Goal: Find specific page/section: Find specific page/section

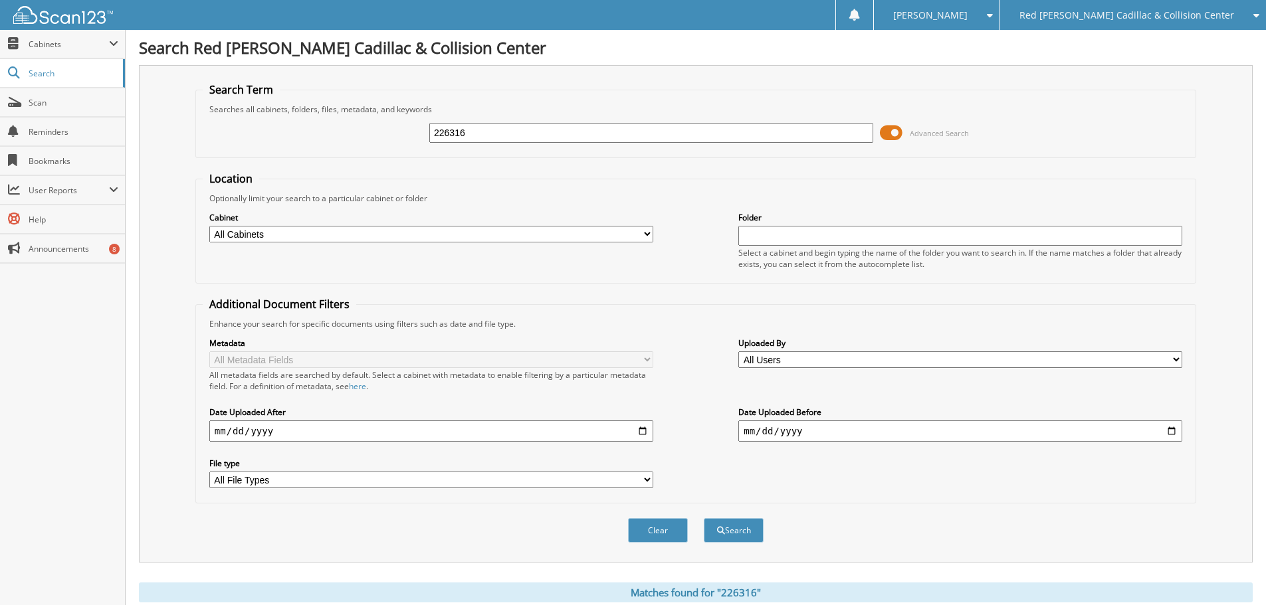
click at [1199, 19] on span "Red [PERSON_NAME] Cadillac & Collision Center" at bounding box center [1126, 15] width 215 height 8
click at [1174, 41] on link "Jaguar Land Rover [US_STATE][GEOGRAPHIC_DATA]" at bounding box center [1133, 41] width 266 height 23
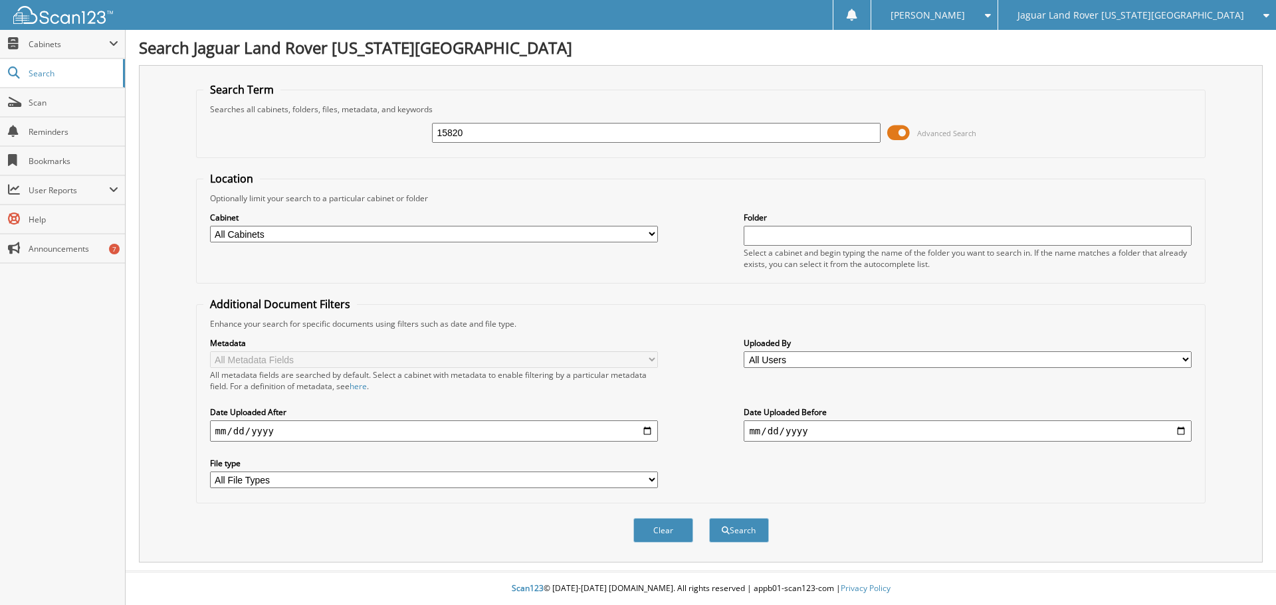
type input "15820"
click at [709, 518] on button "Search" at bounding box center [739, 530] width 60 height 25
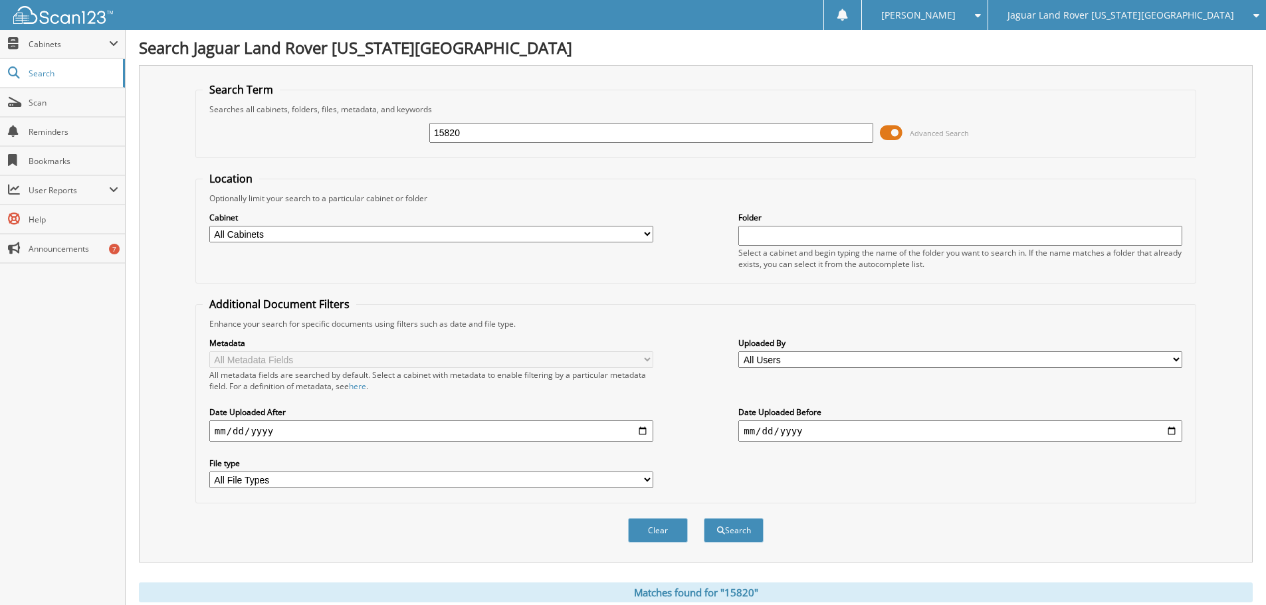
drag, startPoint x: 444, startPoint y: 135, endPoint x: 460, endPoint y: 137, distance: 16.7
click at [449, 136] on input "15820" at bounding box center [651, 133] width 444 height 20
type input "195820"
click at [704, 518] on button "Search" at bounding box center [734, 530] width 60 height 25
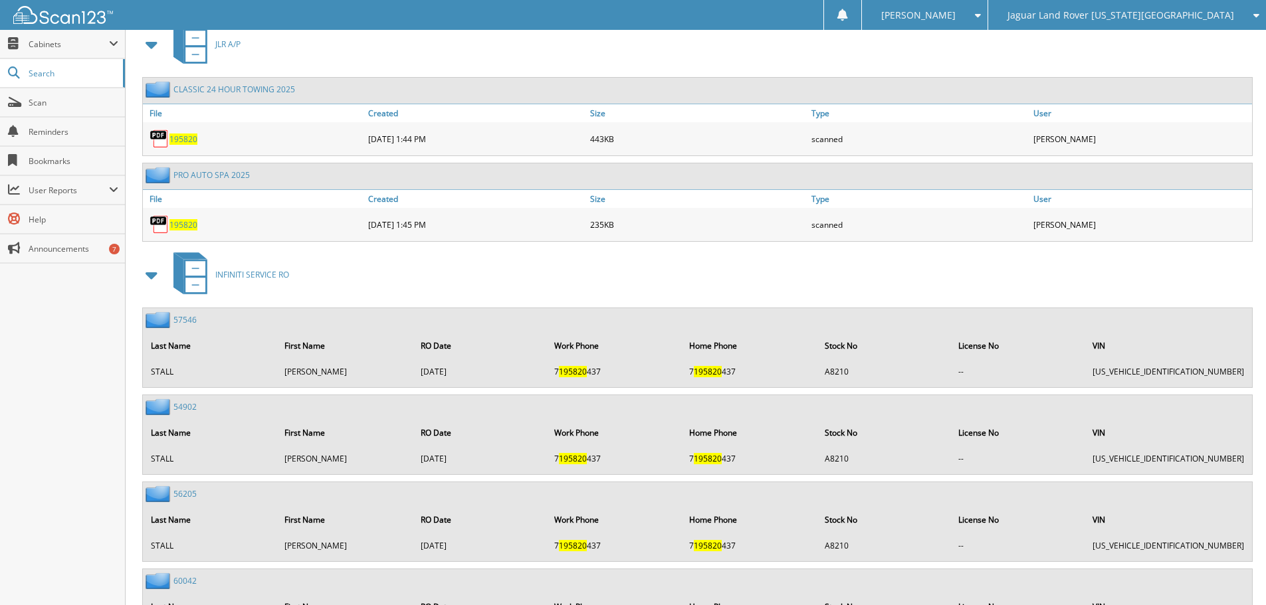
scroll to position [465, 0]
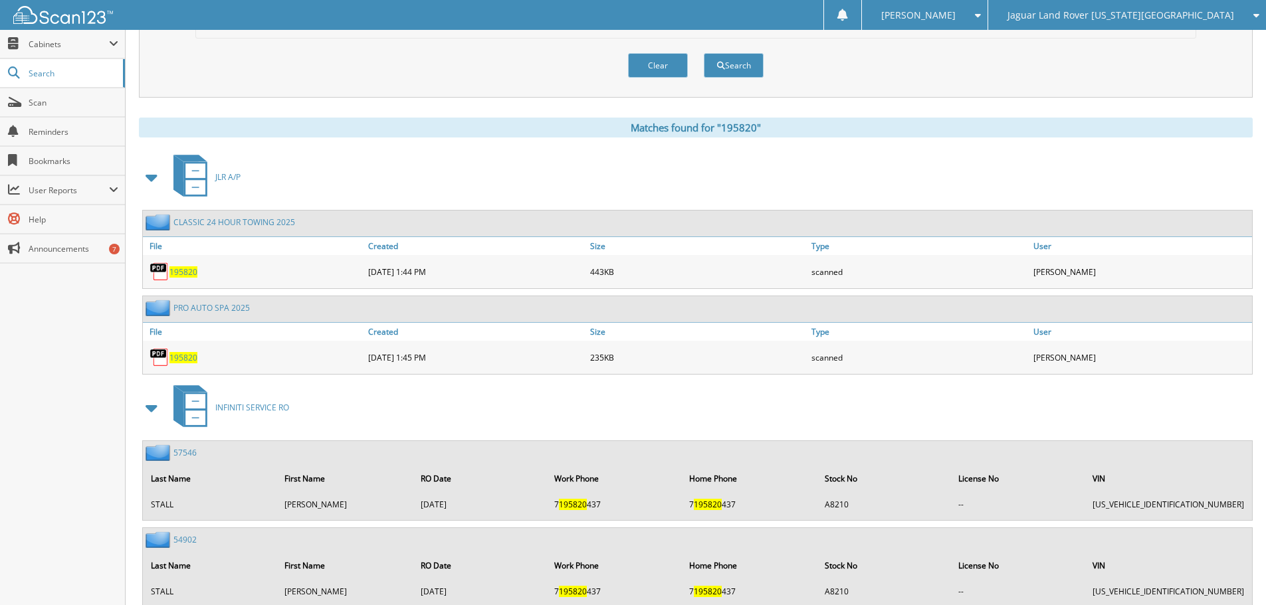
click at [190, 355] on span "195820" at bounding box center [183, 357] width 28 height 11
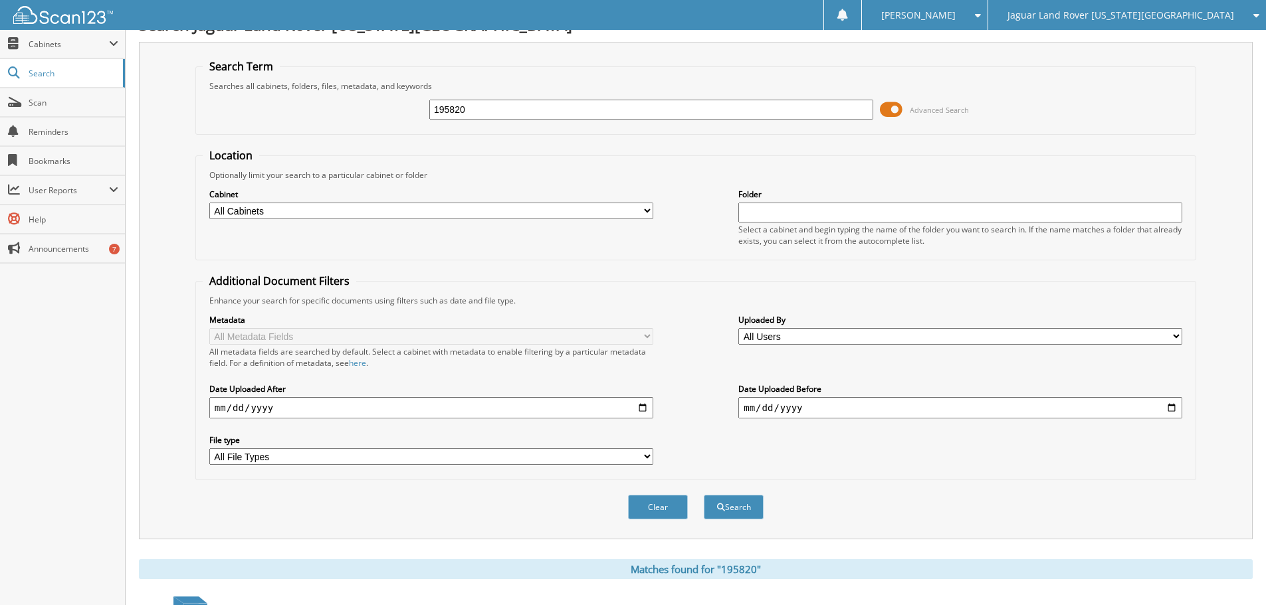
scroll to position [0, 0]
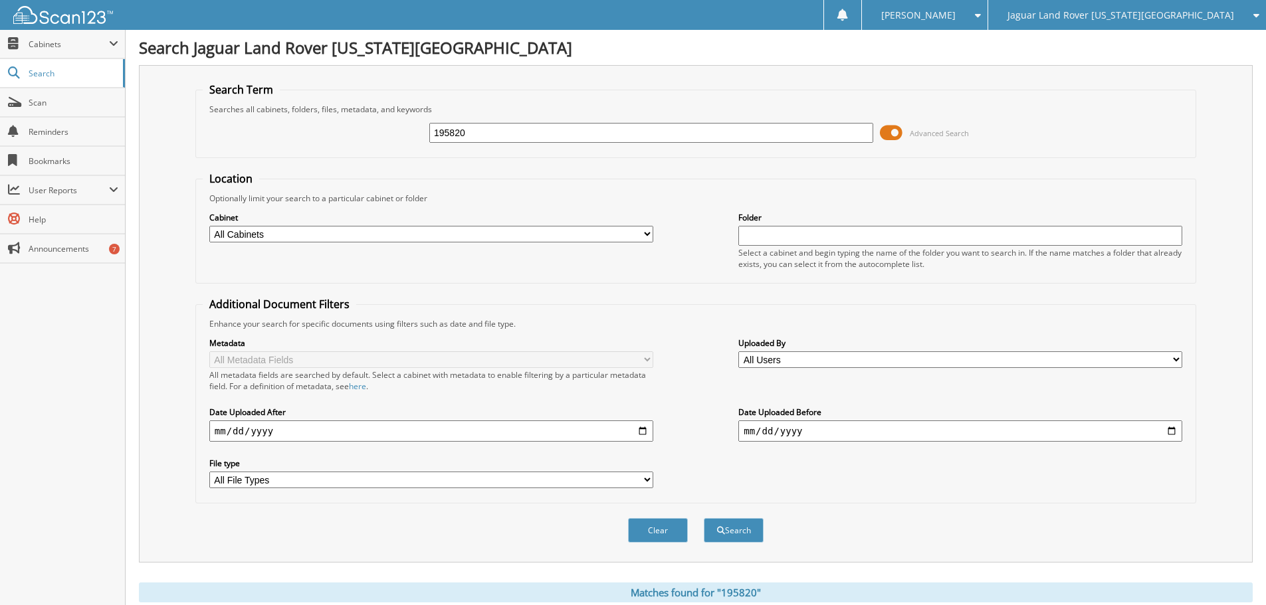
drag, startPoint x: 539, startPoint y: 136, endPoint x: 328, endPoint y: 139, distance: 211.3
click at [327, 140] on div "195820 Advanced Search" at bounding box center [696, 133] width 986 height 36
type input "195516"
click at [704, 518] on button "Search" at bounding box center [734, 530] width 60 height 25
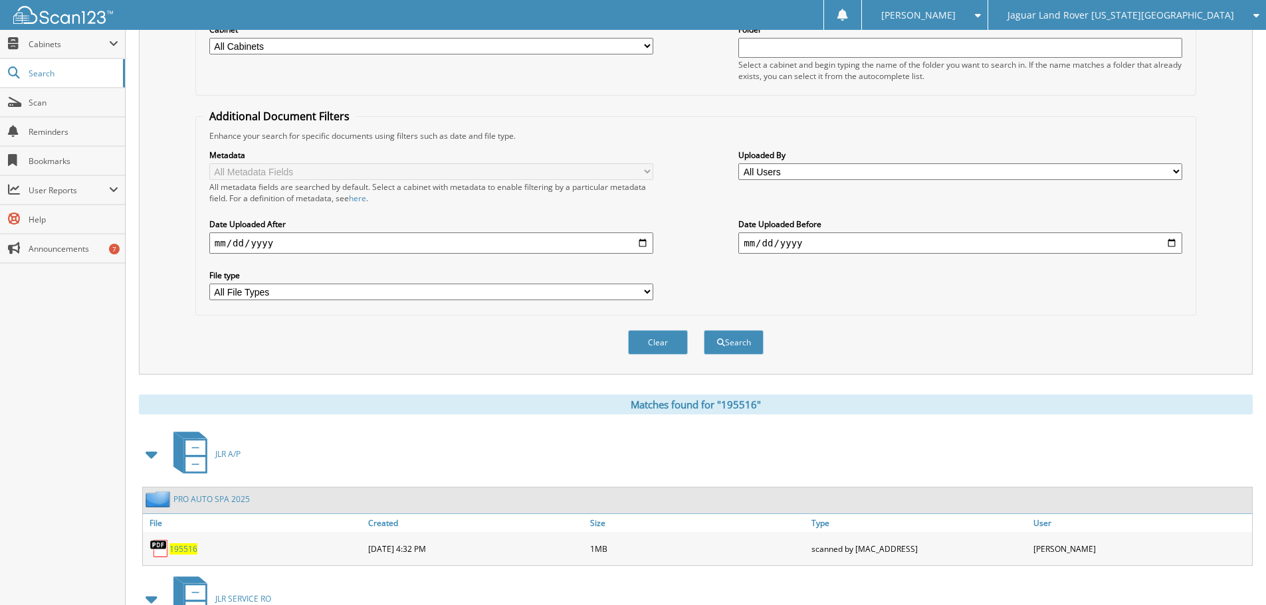
scroll to position [332, 0]
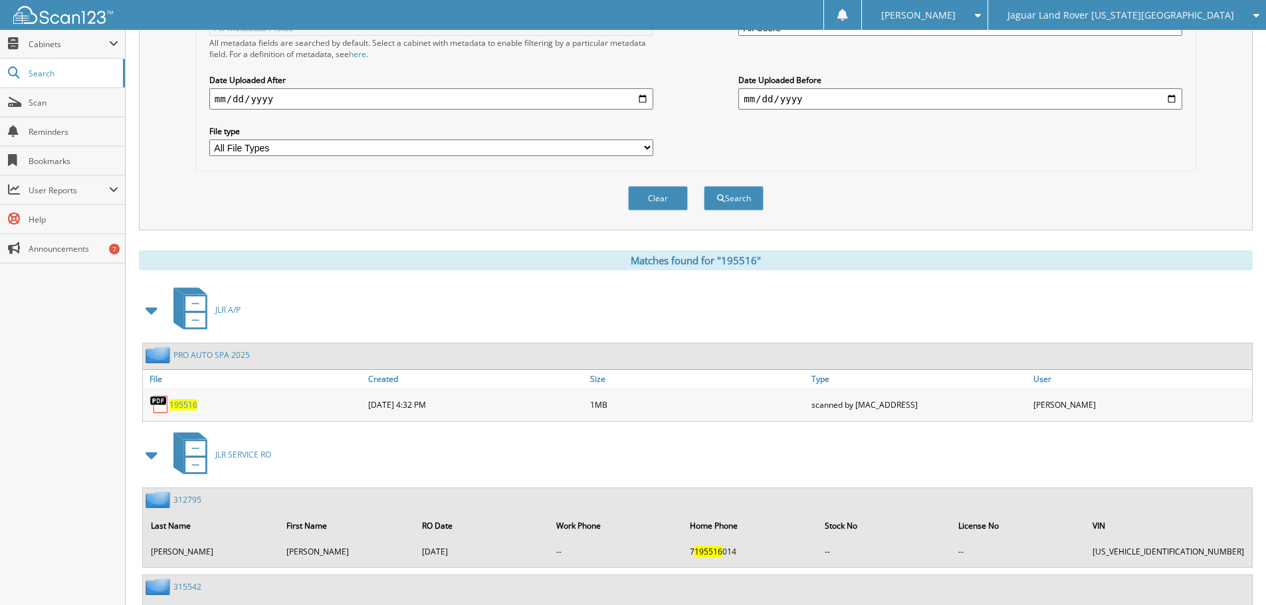
click at [177, 401] on span "195516" at bounding box center [183, 404] width 28 height 11
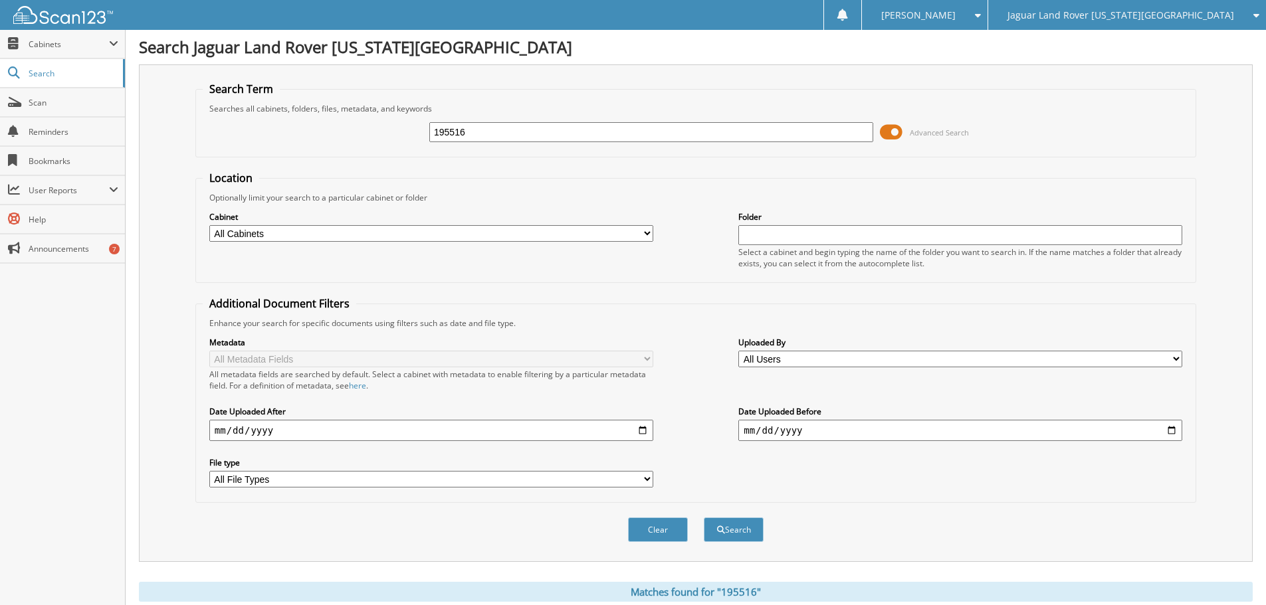
scroll to position [0, 0]
drag, startPoint x: 532, startPoint y: 130, endPoint x: 510, endPoint y: 136, distance: 22.6
click at [527, 134] on input "195516" at bounding box center [651, 133] width 444 height 20
drag, startPoint x: 510, startPoint y: 136, endPoint x: 479, endPoint y: 138, distance: 30.7
click at [479, 138] on input "195516" at bounding box center [651, 133] width 444 height 20
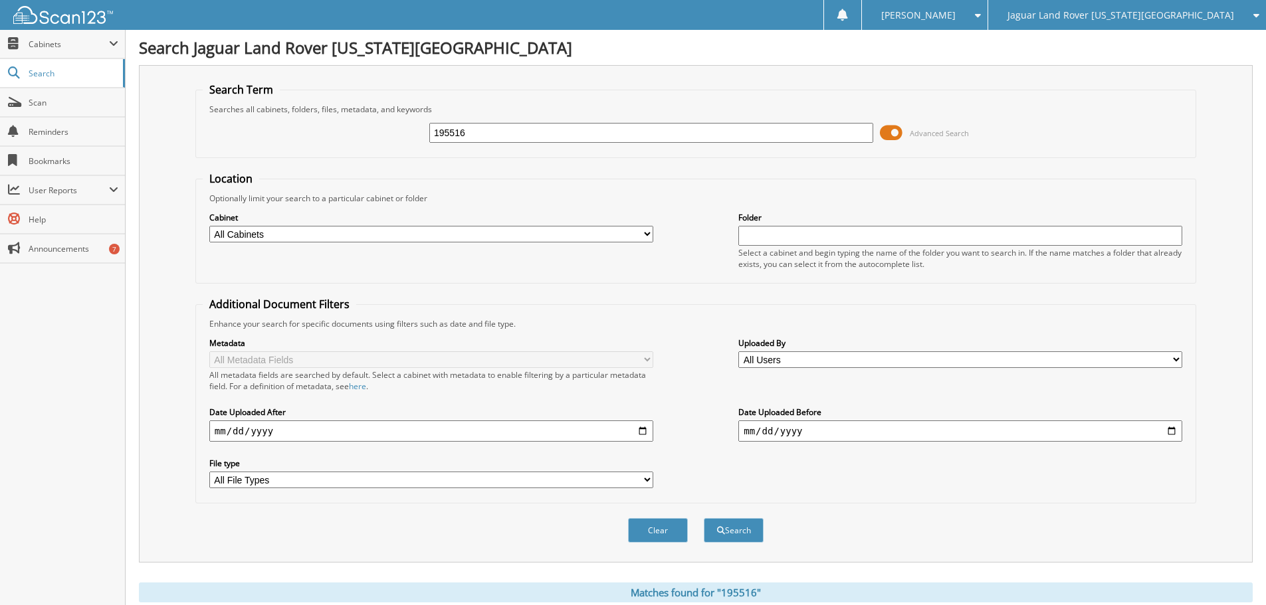
click at [433, 136] on input "195516" at bounding box center [651, 133] width 444 height 20
drag, startPoint x: 573, startPoint y: 140, endPoint x: 386, endPoint y: 132, distance: 186.9
click at [386, 132] on div "195516 Advanced Search" at bounding box center [696, 133] width 986 height 36
type input "195329"
click at [704, 518] on button "Search" at bounding box center [734, 530] width 60 height 25
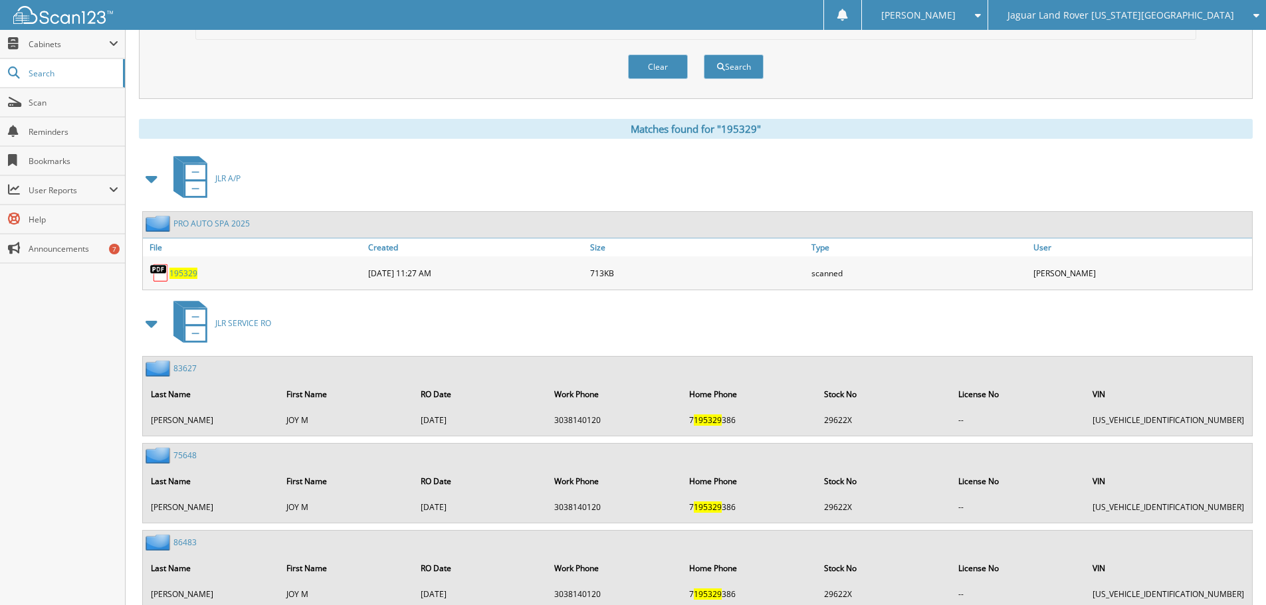
scroll to position [465, 0]
click at [188, 270] on span "195329" at bounding box center [183, 271] width 28 height 11
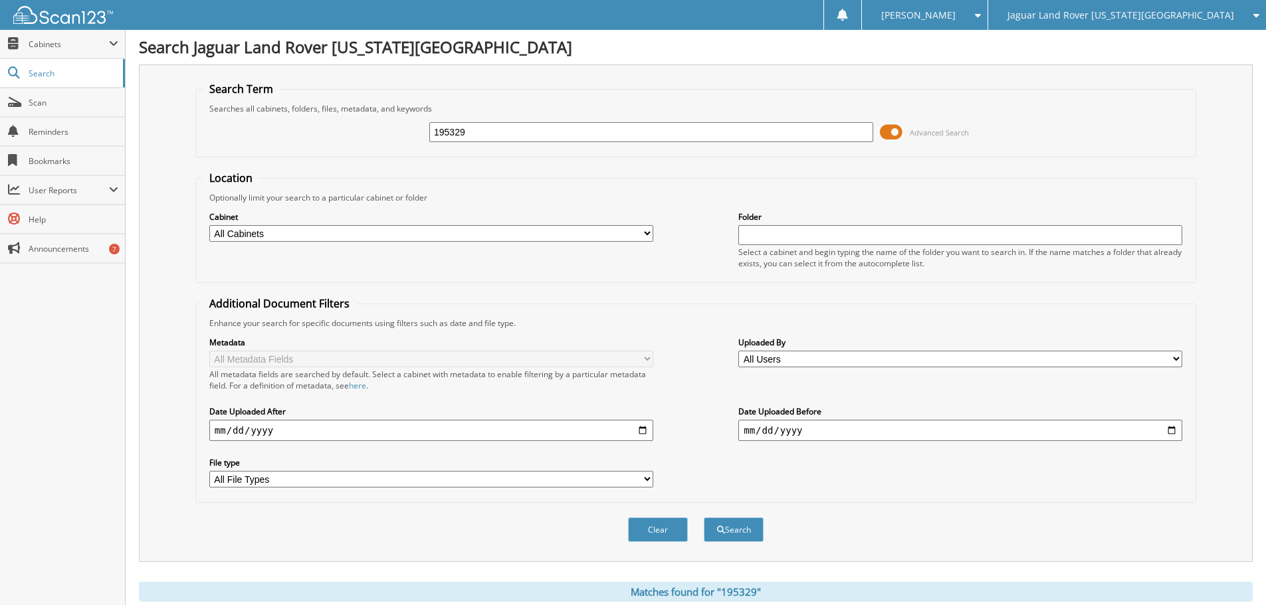
scroll to position [0, 0]
drag, startPoint x: 516, startPoint y: 132, endPoint x: 357, endPoint y: 135, distance: 158.8
click at [357, 135] on div "195329 Advanced Search" at bounding box center [696, 133] width 986 height 36
click at [492, 152] on fieldset "Search Term Searches all cabinets, folders, files, metadata, and keywords 19532…" at bounding box center [695, 120] width 1001 height 76
drag, startPoint x: 400, startPoint y: 138, endPoint x: 244, endPoint y: 140, distance: 156.2
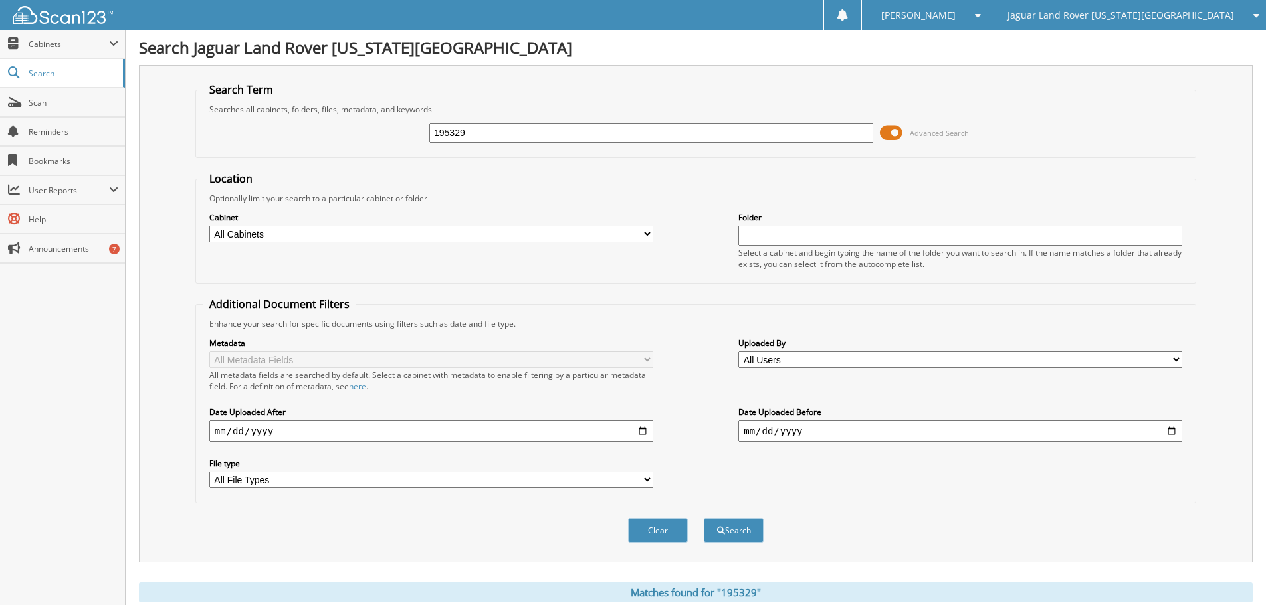
click at [245, 140] on div "195329 Advanced Search" at bounding box center [696, 133] width 986 height 36
type input "195329"
click at [704, 518] on button "Search" at bounding box center [734, 530] width 60 height 25
